Goal: Information Seeking & Learning: Find specific fact

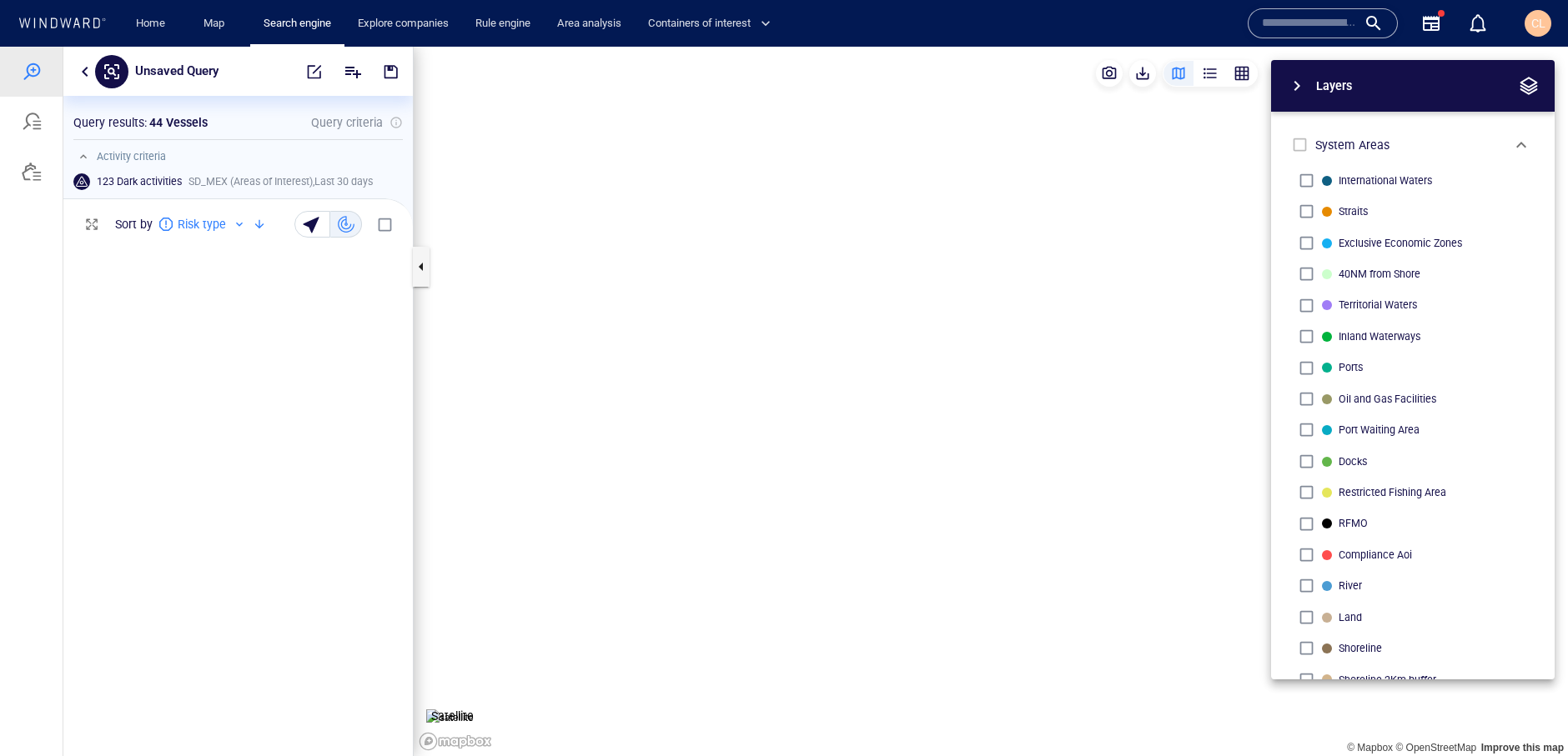
scroll to position [719, 0]
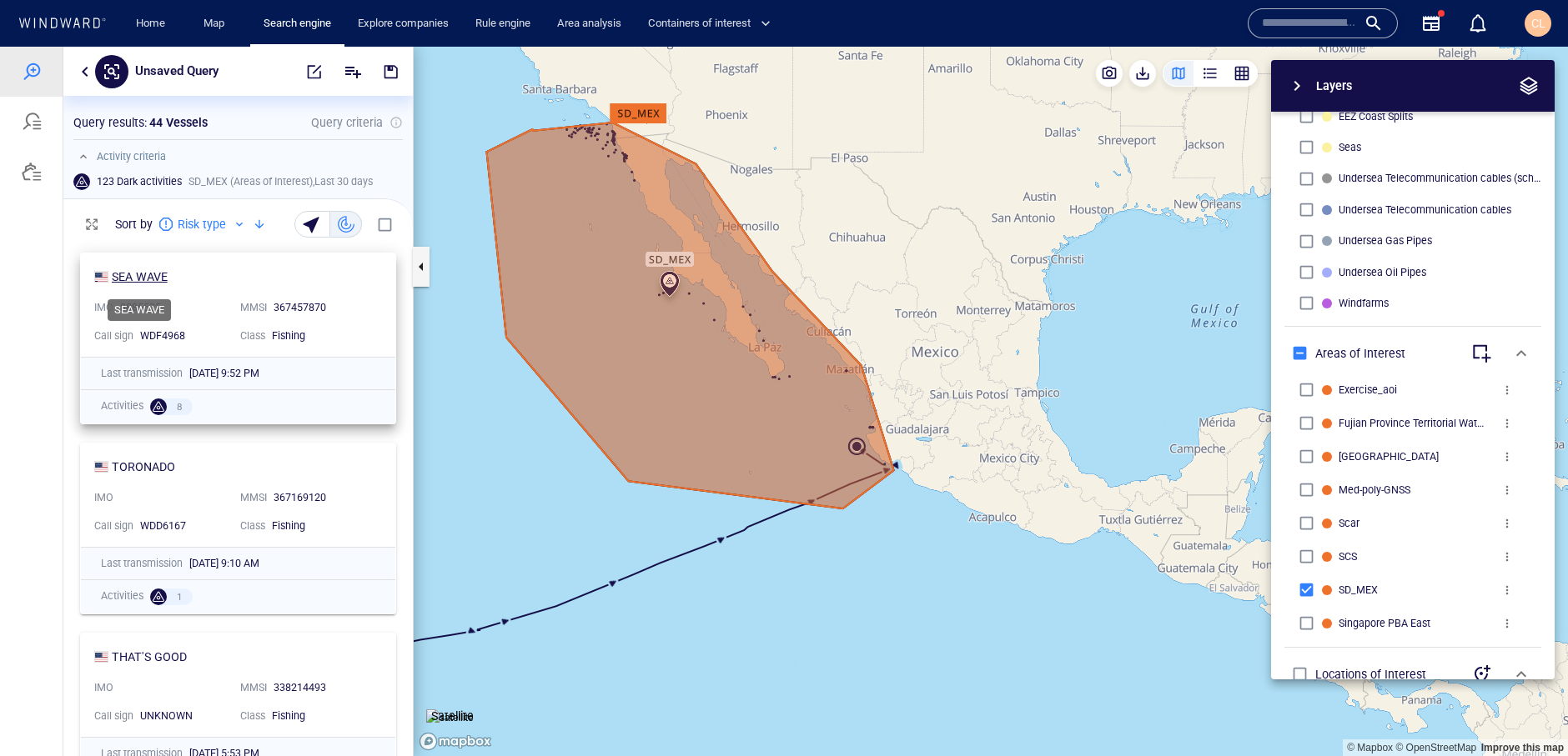
click at [155, 281] on div "SEA WAVE" at bounding box center [140, 277] width 56 height 20
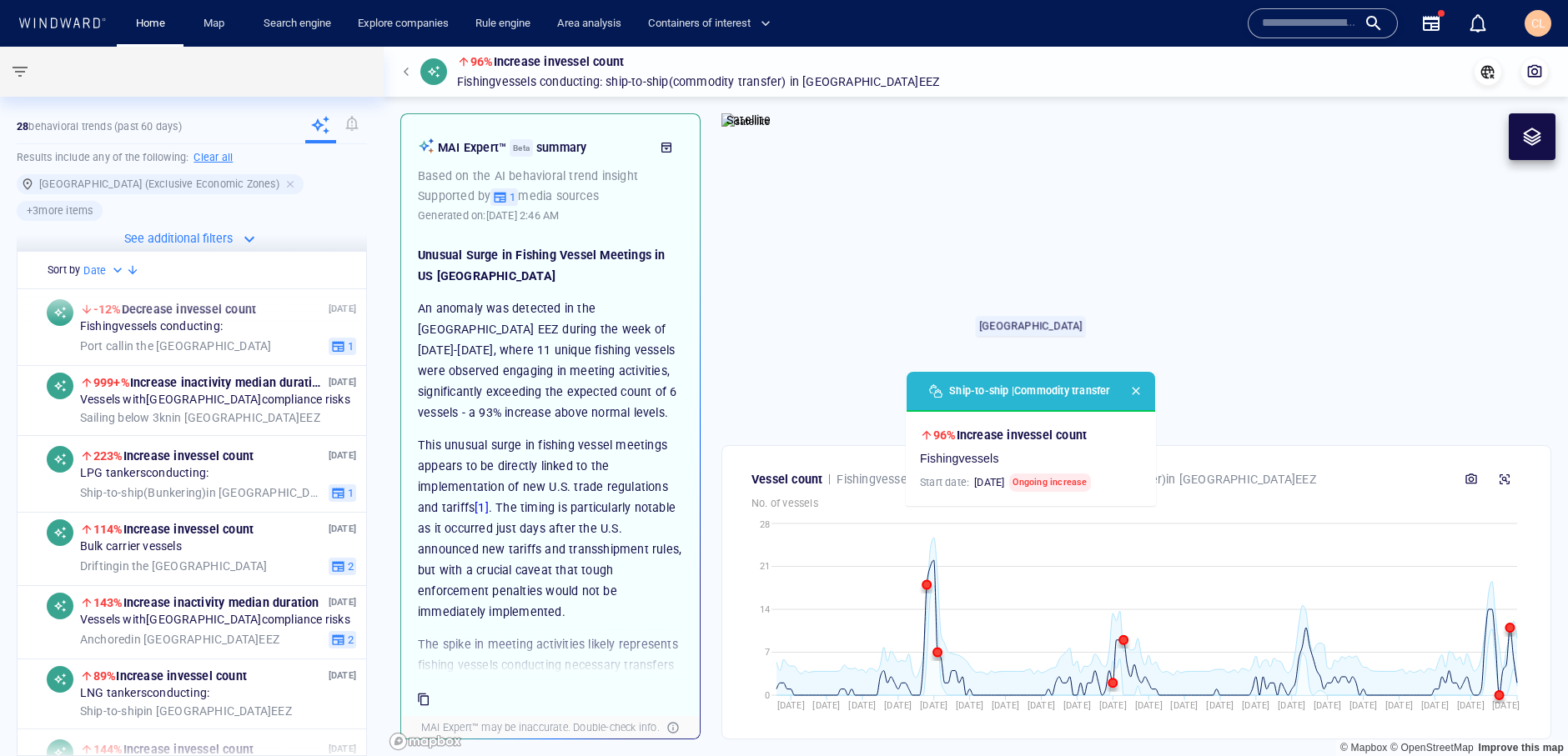
scroll to position [145, 0]
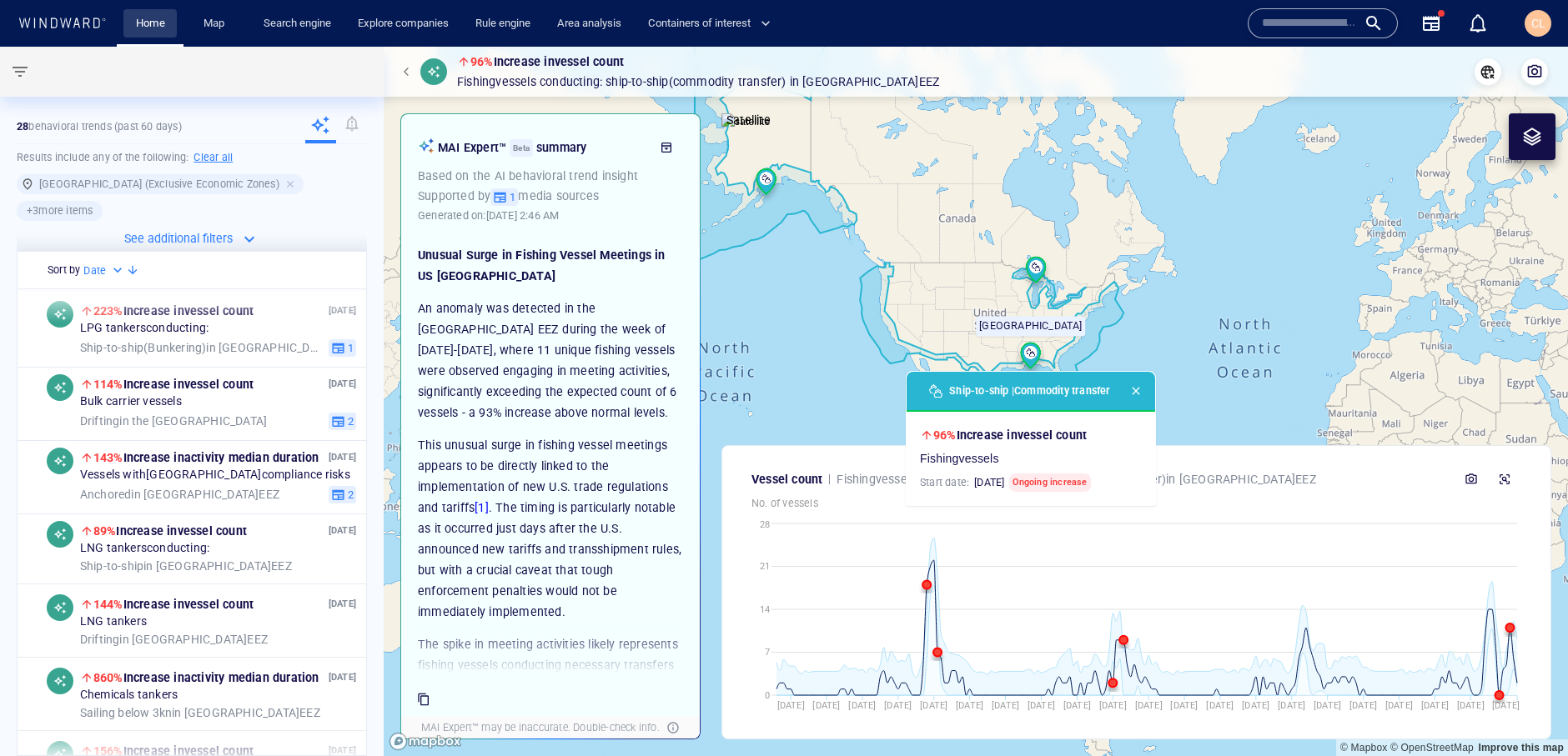
click at [164, 24] on link "Home" at bounding box center [150, 23] width 42 height 29
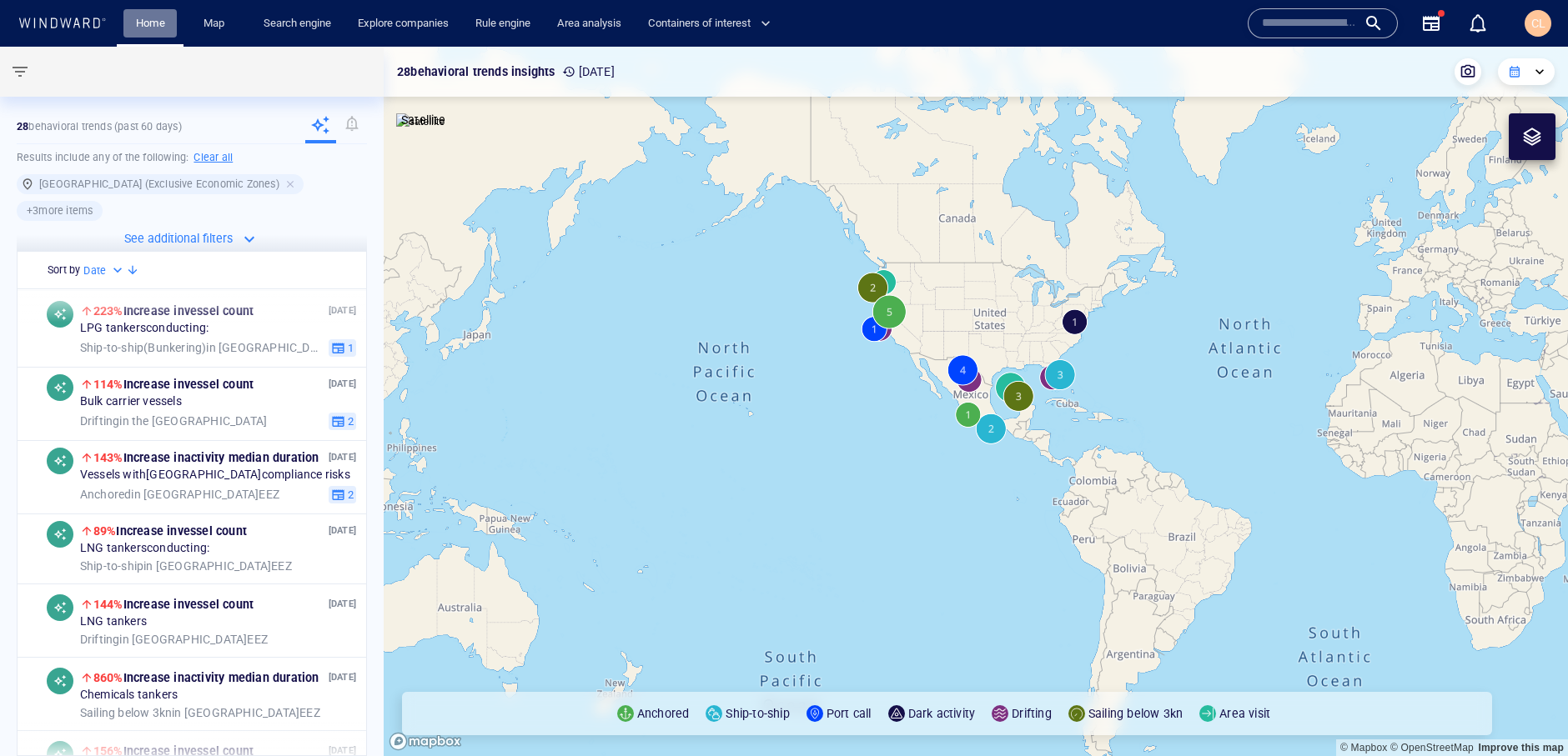
click at [160, 27] on link "Home" at bounding box center [150, 23] width 42 height 29
click at [299, 13] on link "Search engine" at bounding box center [297, 23] width 81 height 29
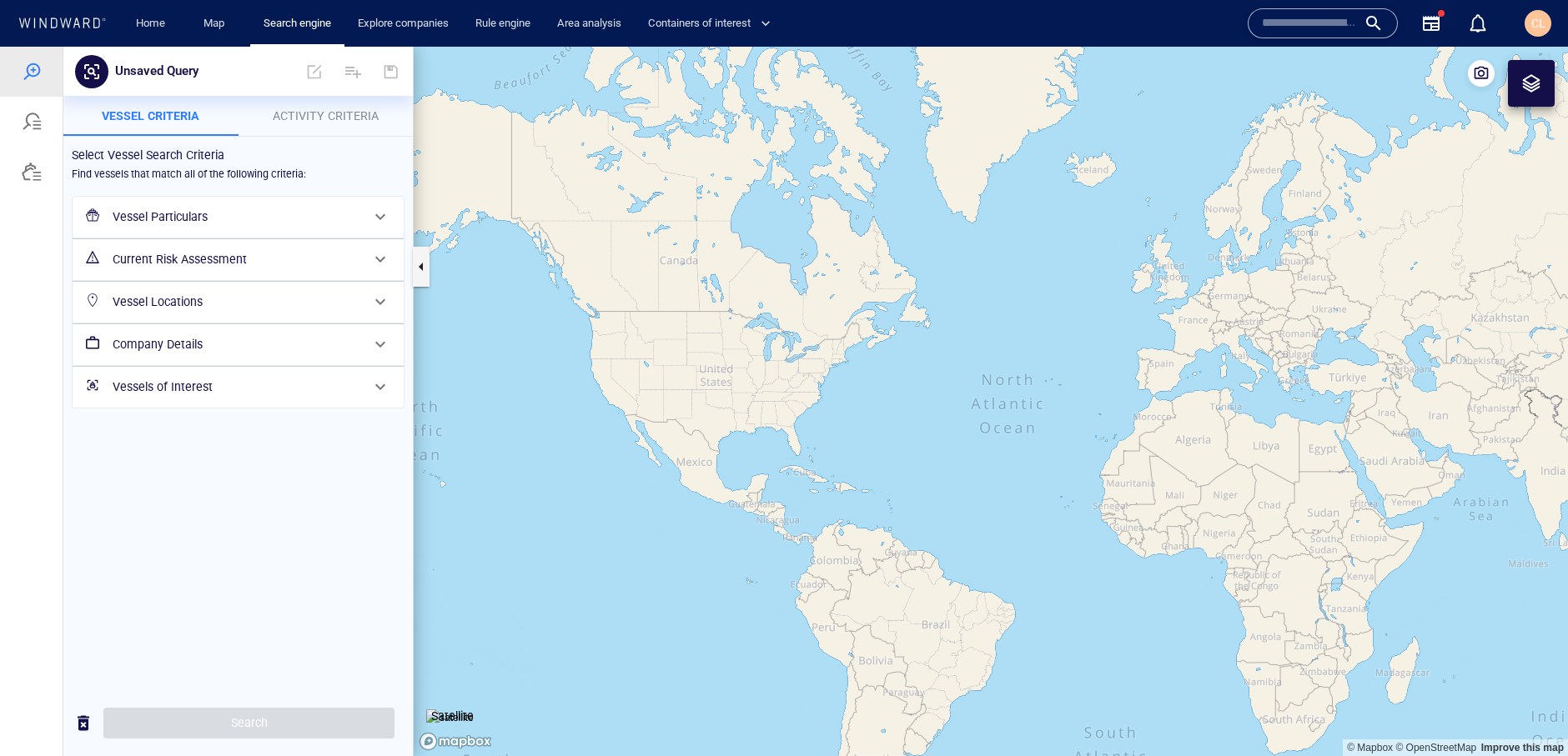
click at [191, 210] on h6 "Vessel Particulars" at bounding box center [236, 218] width 248 height 21
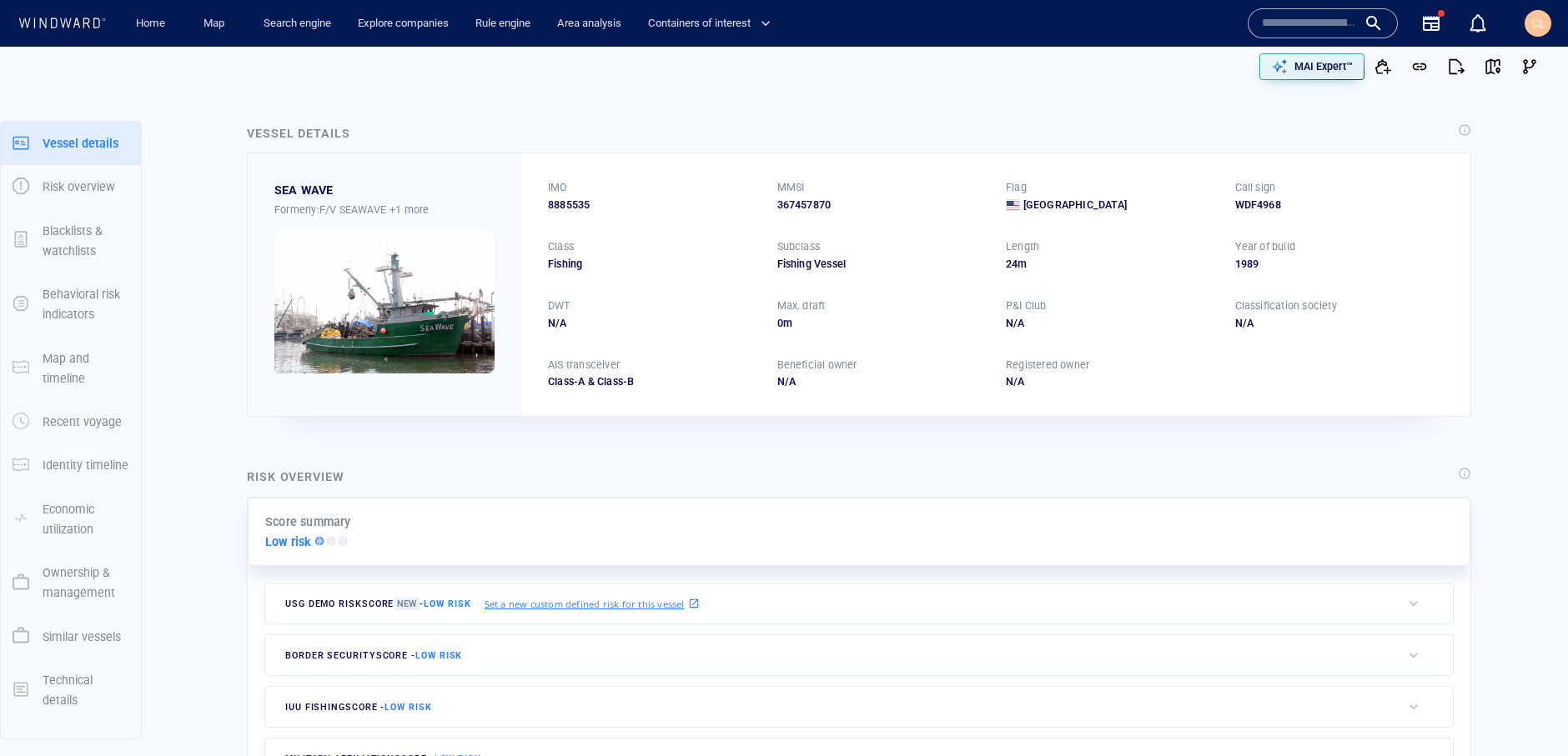
click at [73, 690] on p "Technical details" at bounding box center [85, 691] width 86 height 41
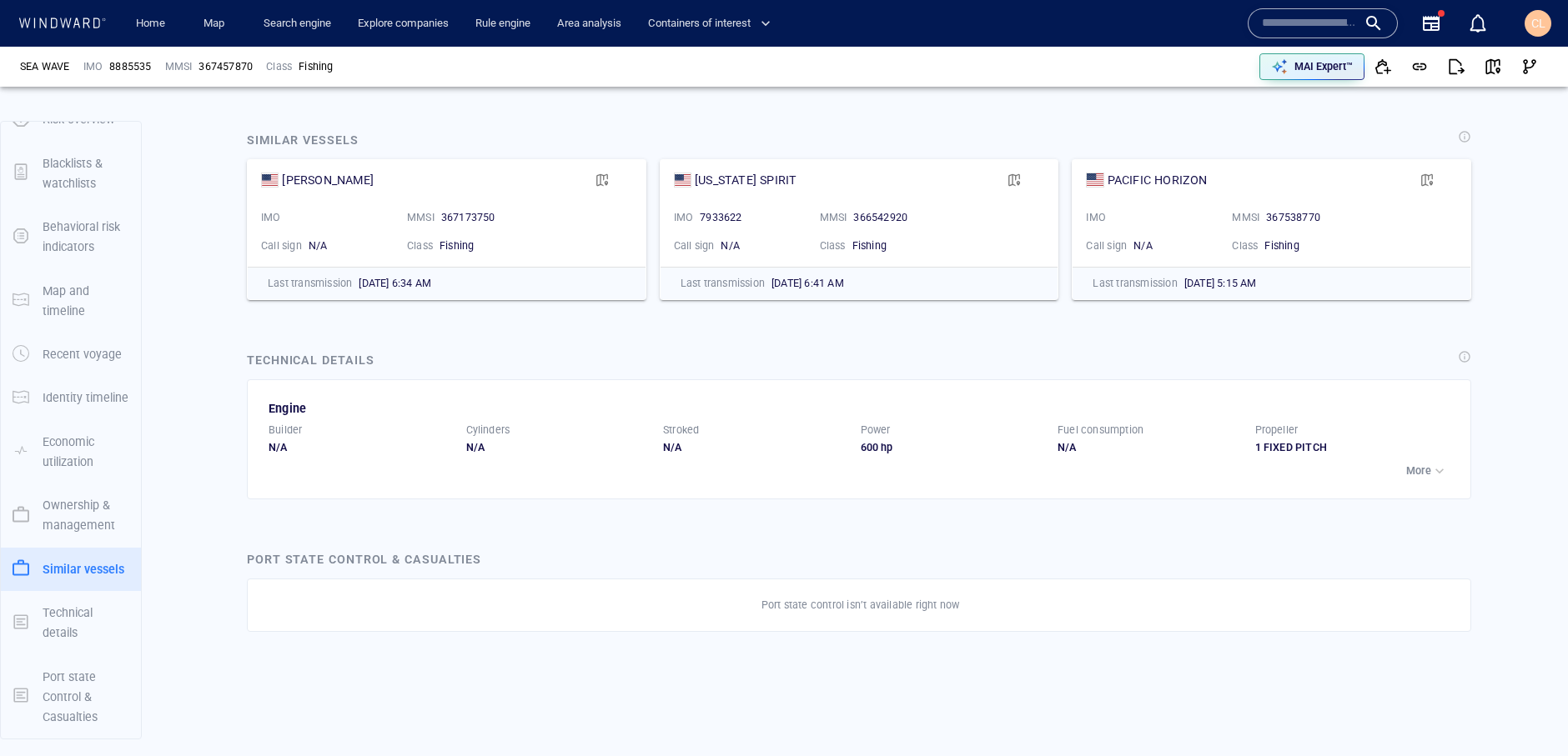
scroll to position [2554, 0]
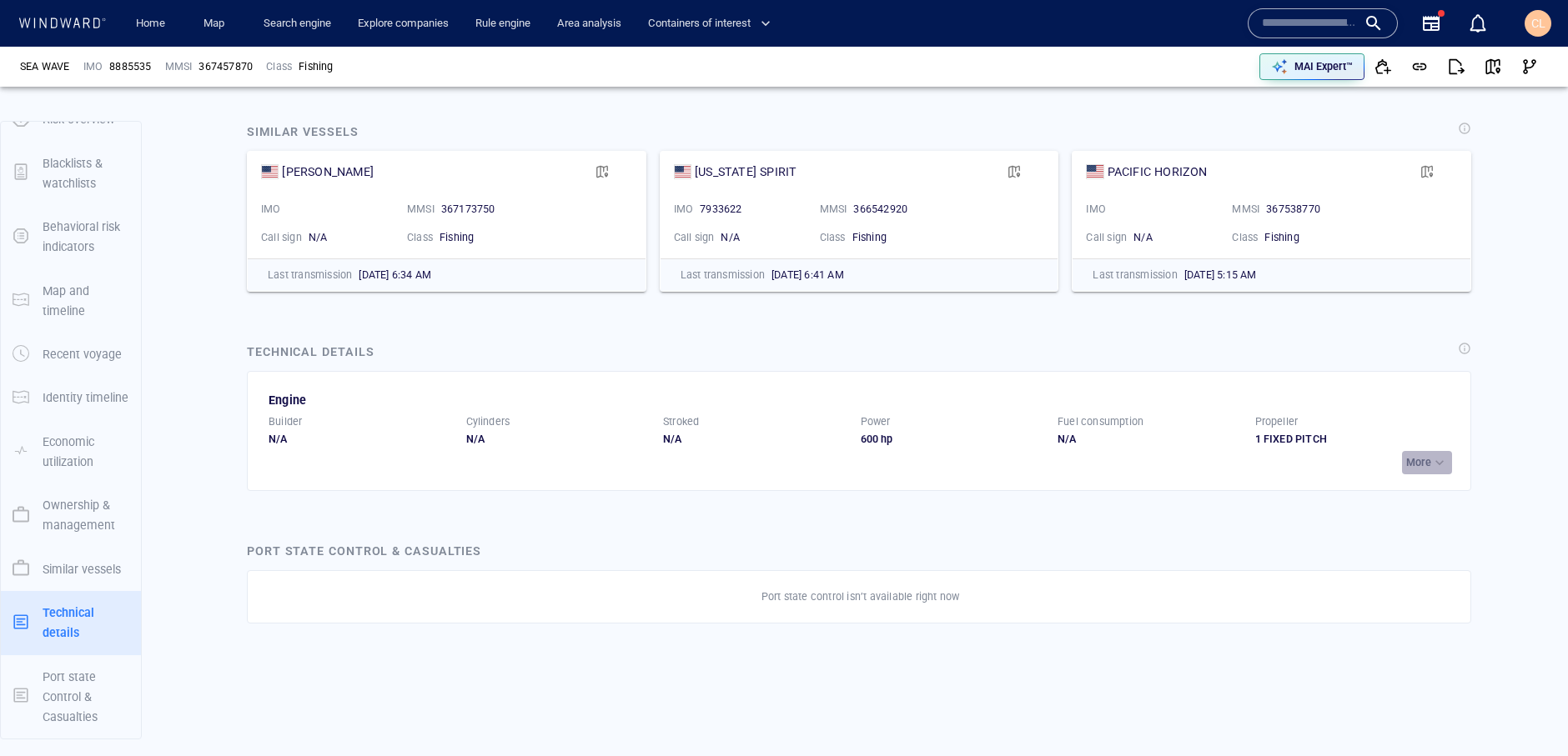
click at [1432, 465] on div "button" at bounding box center [1440, 463] width 17 height 17
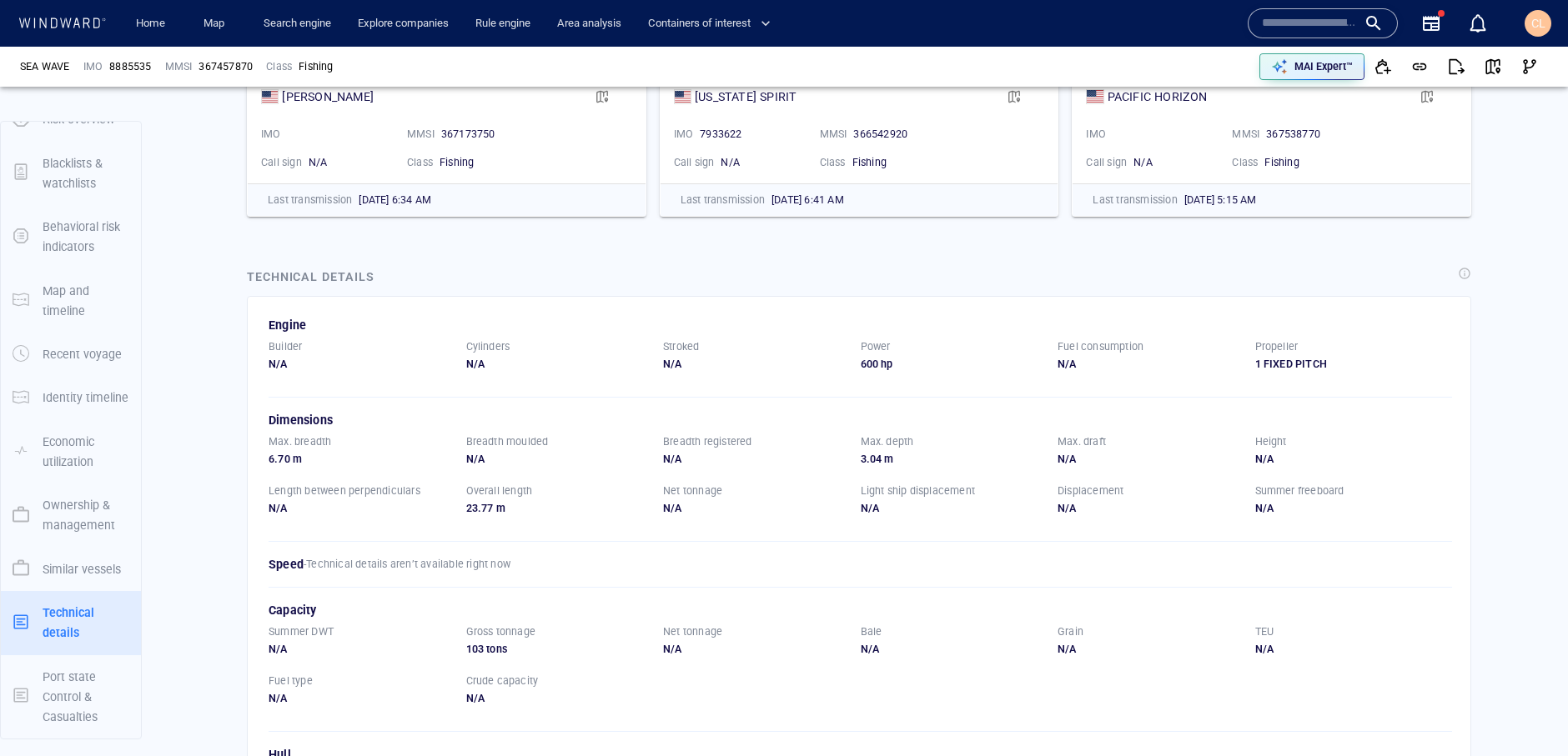
scroll to position [2628, 0]
